Goal: Task Accomplishment & Management: Manage account settings

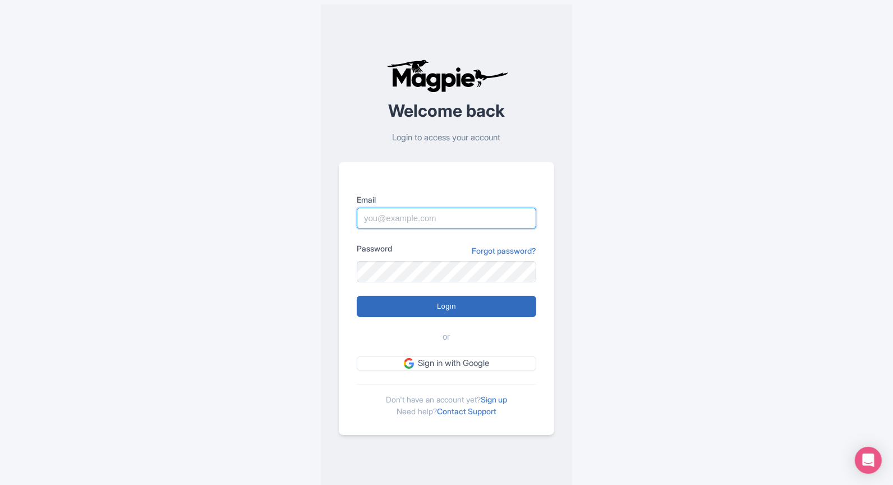
type input "marketing@eatingeurope.com"
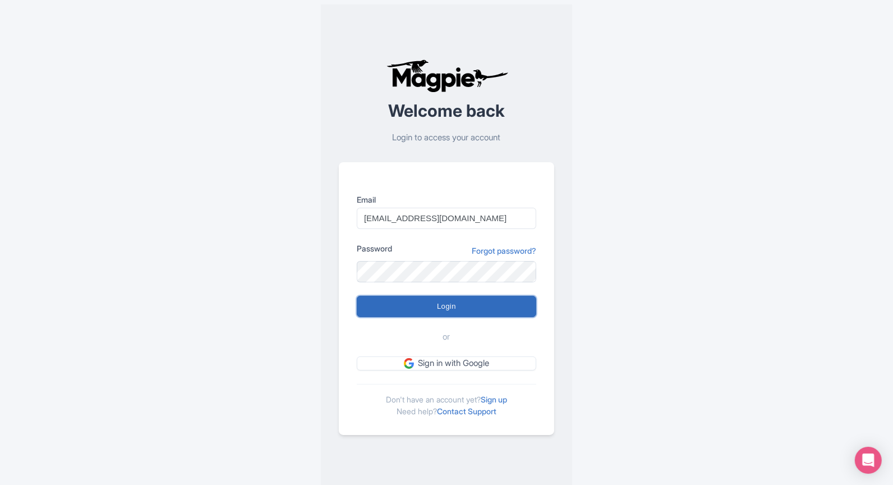
click at [439, 309] on input "Login" at bounding box center [447, 306] width 180 height 21
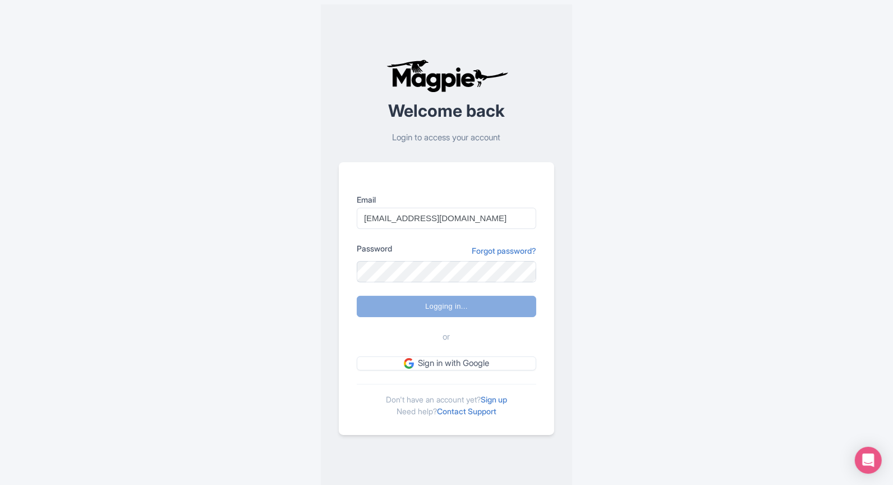
type input "Logging in..."
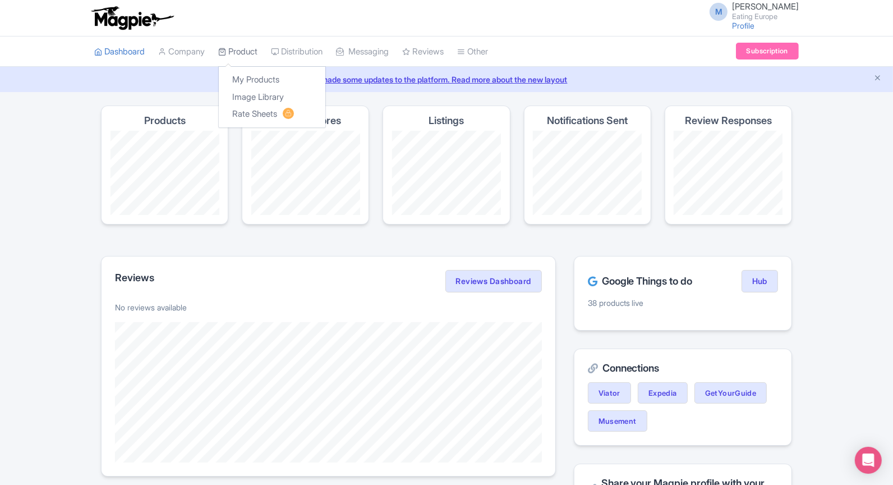
click at [247, 57] on link "Product" at bounding box center [237, 51] width 39 height 31
click at [255, 78] on link "My Products" at bounding box center [272, 79] width 107 height 17
